Goal: Check status

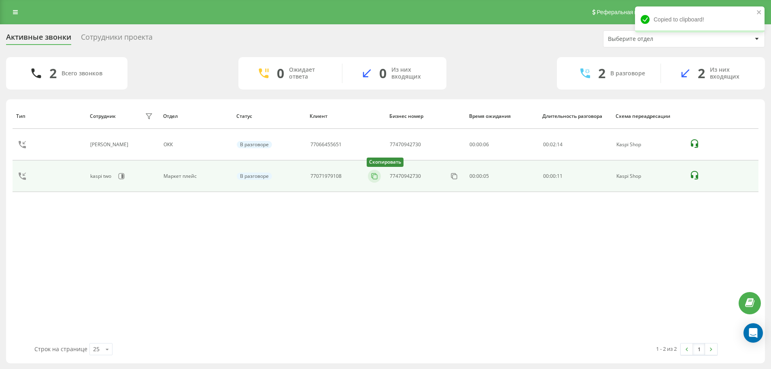
click at [373, 176] on icon at bounding box center [374, 176] width 8 height 8
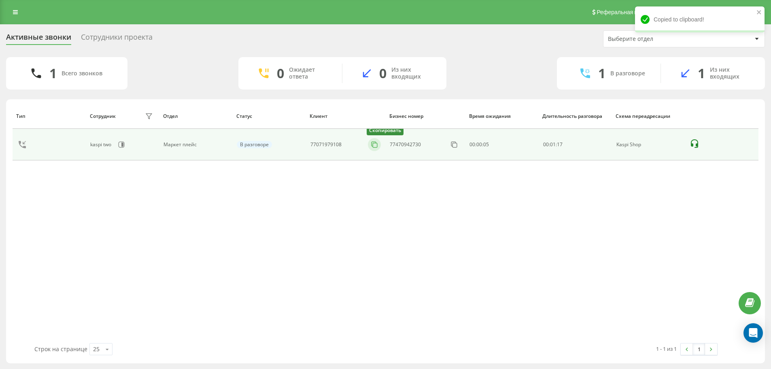
click at [376, 145] on icon at bounding box center [374, 144] width 8 height 8
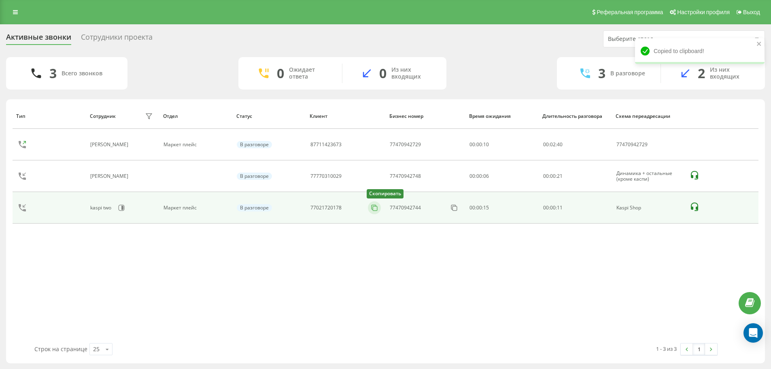
click at [379, 206] on button at bounding box center [374, 207] width 13 height 9
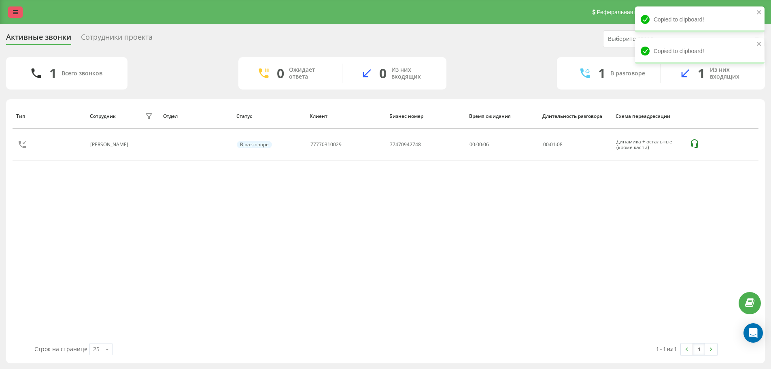
click at [18, 14] on link at bounding box center [15, 11] width 15 height 11
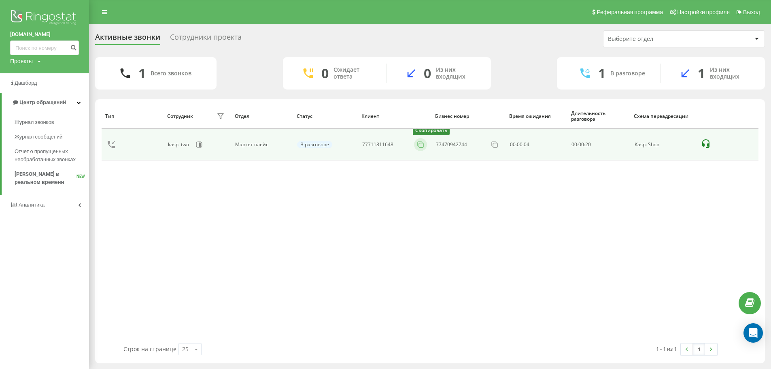
click at [420, 141] on icon at bounding box center [420, 144] width 8 height 8
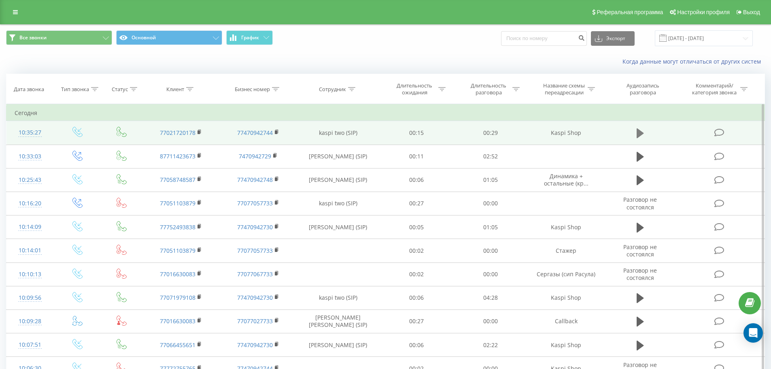
click at [640, 133] on icon at bounding box center [639, 133] width 7 height 10
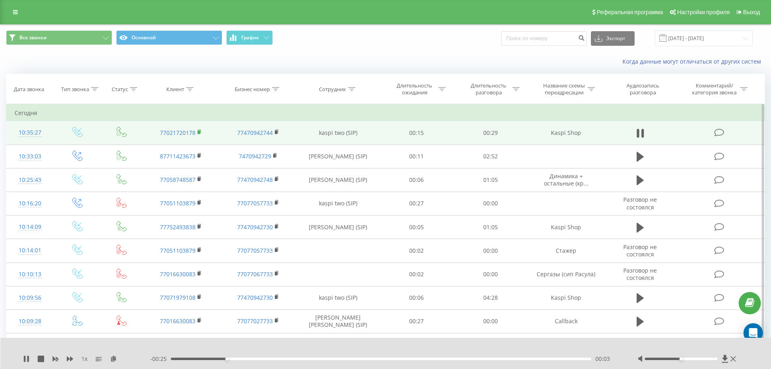
click at [200, 131] on rect at bounding box center [198, 132] width 2 height 4
